Goal: Find specific page/section: Find specific page/section

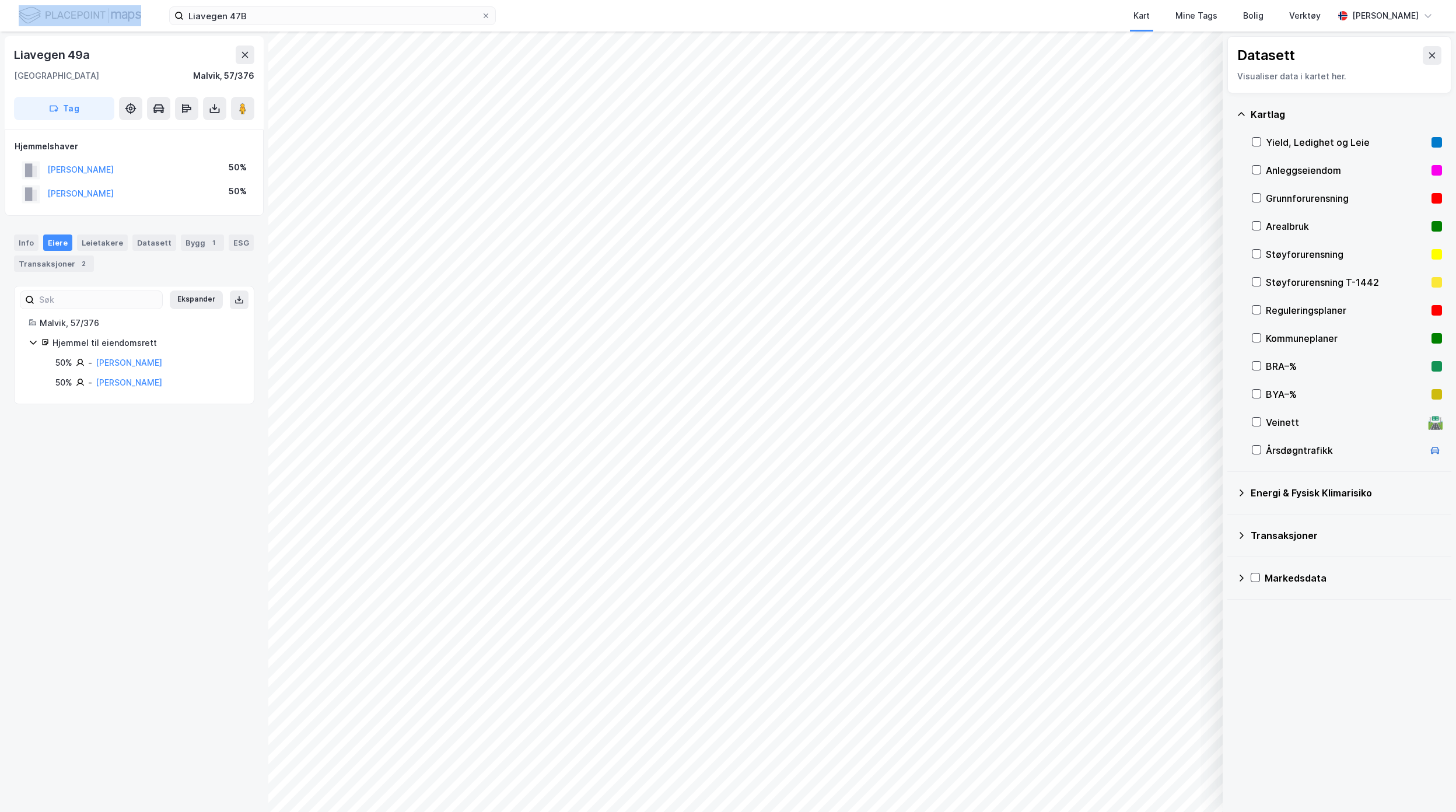
drag, startPoint x: 320, startPoint y: 25, endPoint x: 43, endPoint y: 9, distance: 277.5
click at [40, 7] on div "Liavegen 47B Kart Mine Tags Bolig Verktøy Flutra Demaj" at bounding box center [728, 16] width 1456 height 32
drag, startPoint x: 266, startPoint y: 16, endPoint x: 9, endPoint y: 3, distance: 257.3
click at [15, 3] on div "Liavegen 47B Kart Mine Tags Bolig Verktøy Flutra Demaj" at bounding box center [728, 16] width 1456 height 32
type input "9/96,"
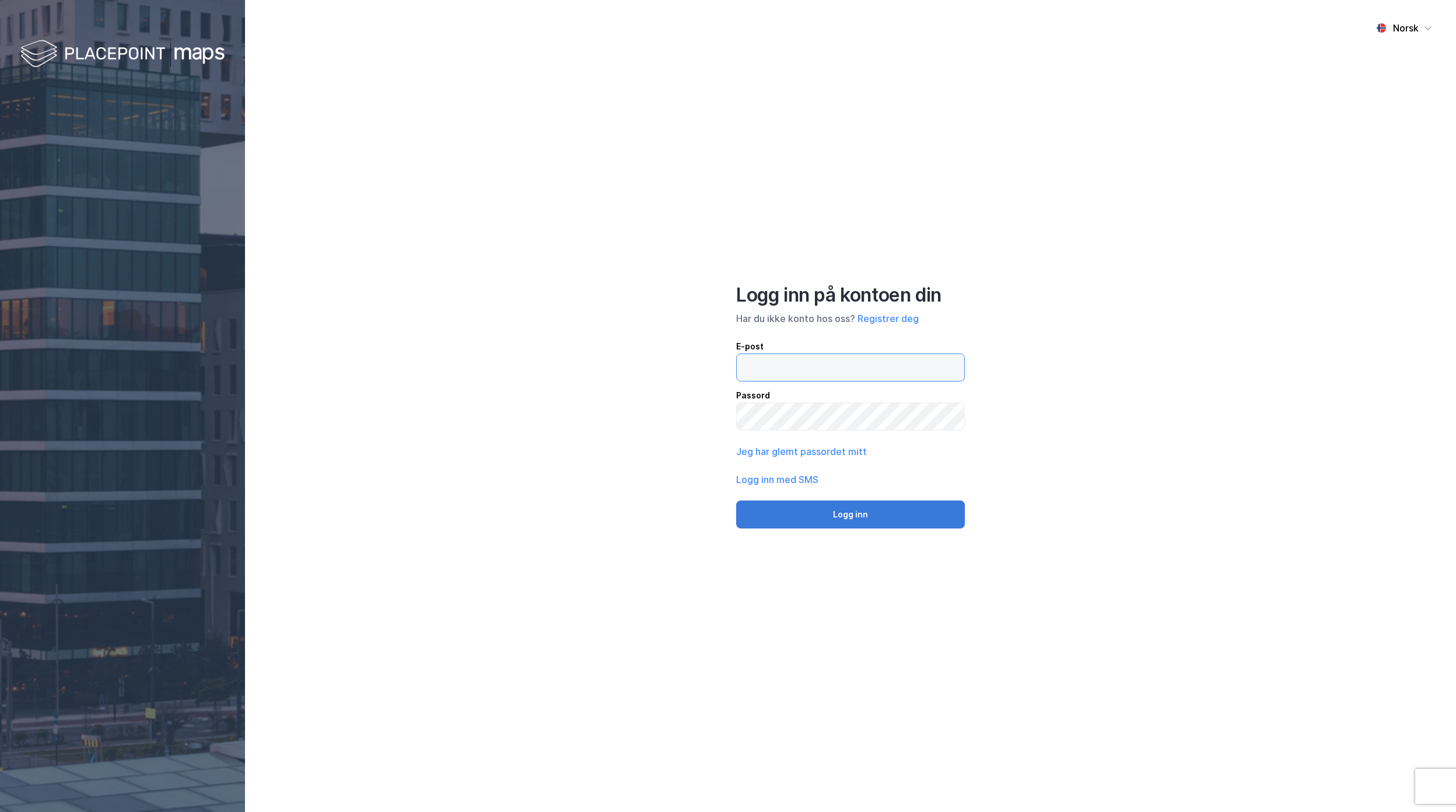
type input "[EMAIL_ADDRESS][DOMAIN_NAME]"
click at [822, 523] on button "Logg inn" at bounding box center [850, 514] width 228 height 28
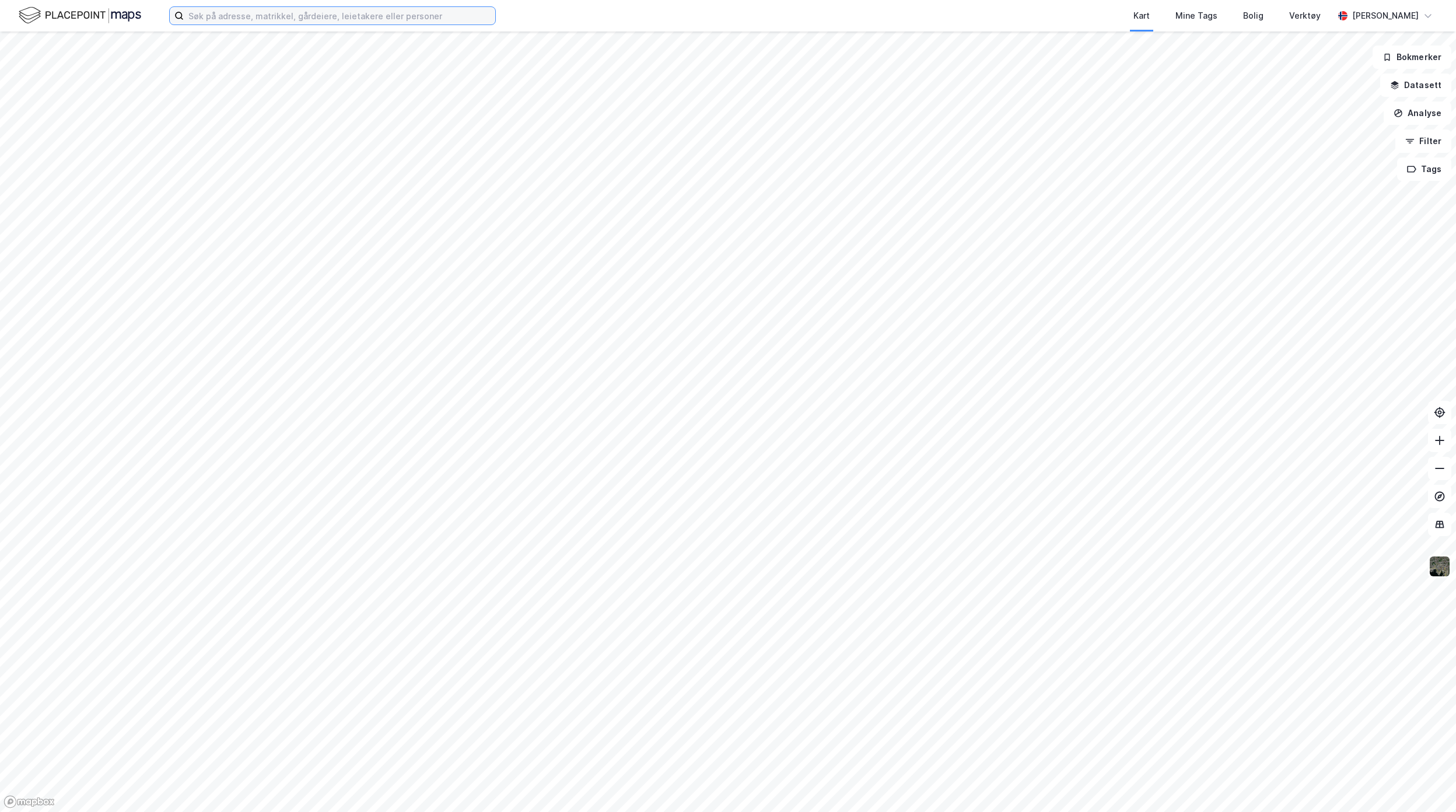
click at [393, 13] on input at bounding box center [339, 16] width 311 height 17
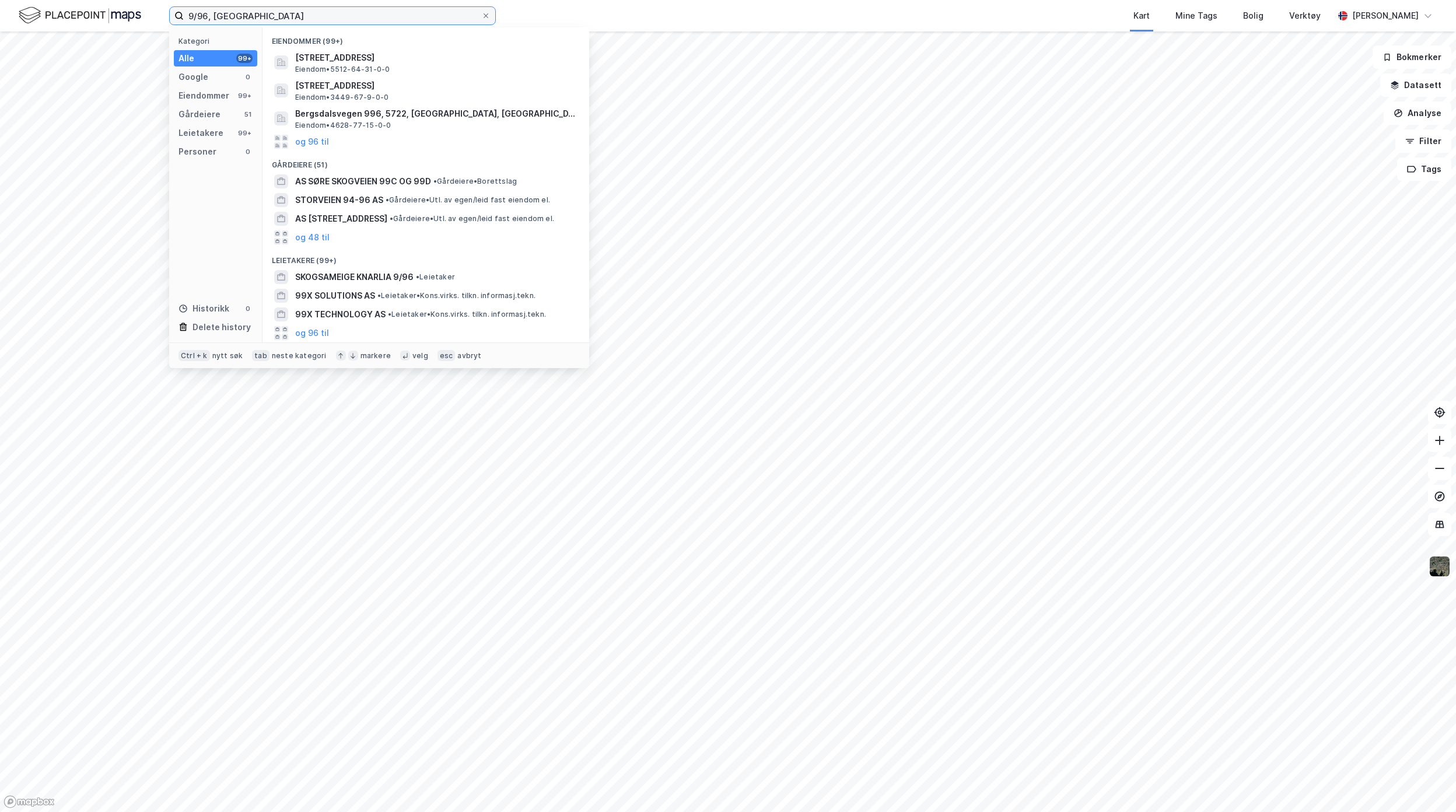
type input "9/96, [GEOGRAPHIC_DATA]"
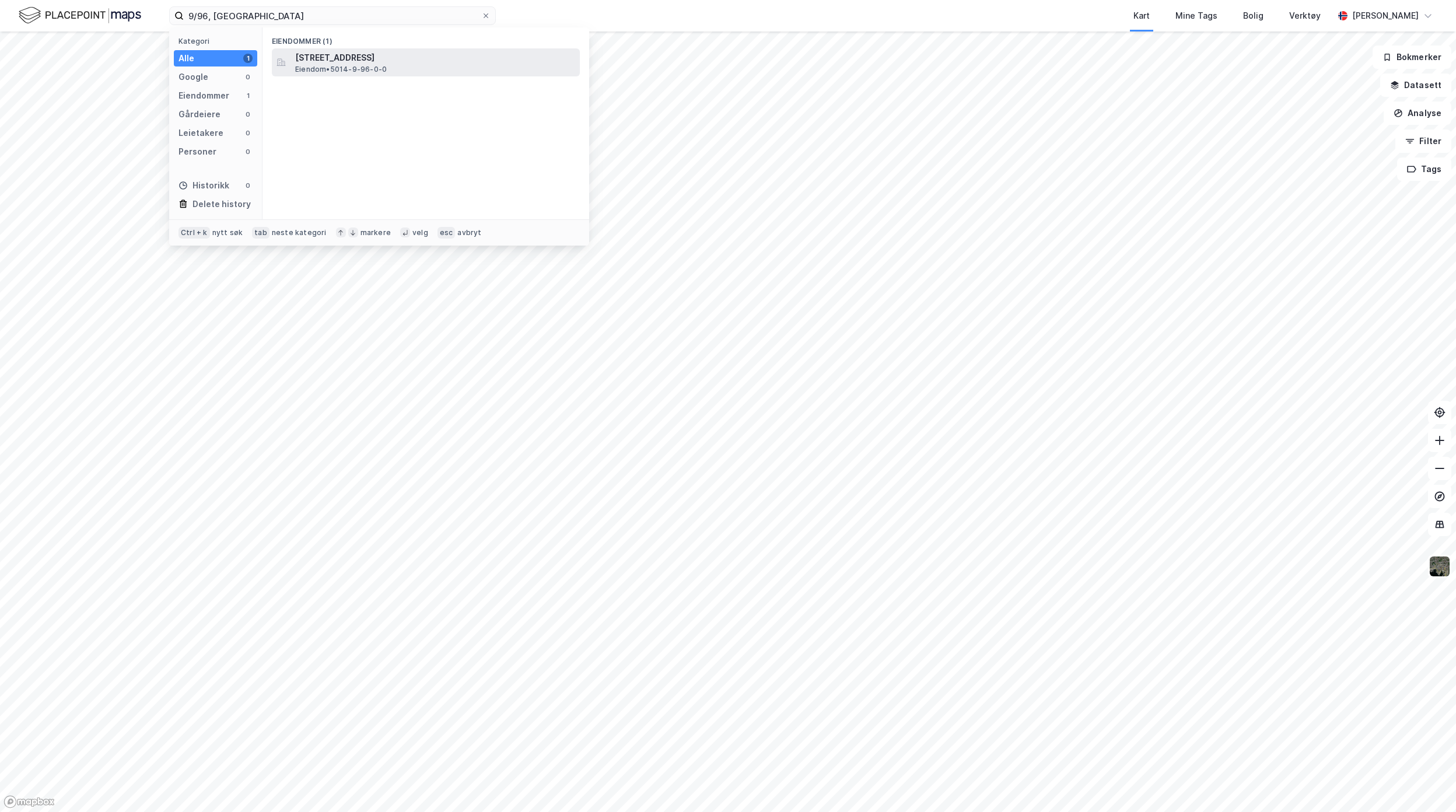
click at [465, 52] on span "[STREET_ADDRESS]" at bounding box center [435, 58] width 280 height 14
